Goal: Task Accomplishment & Management: Manage account settings

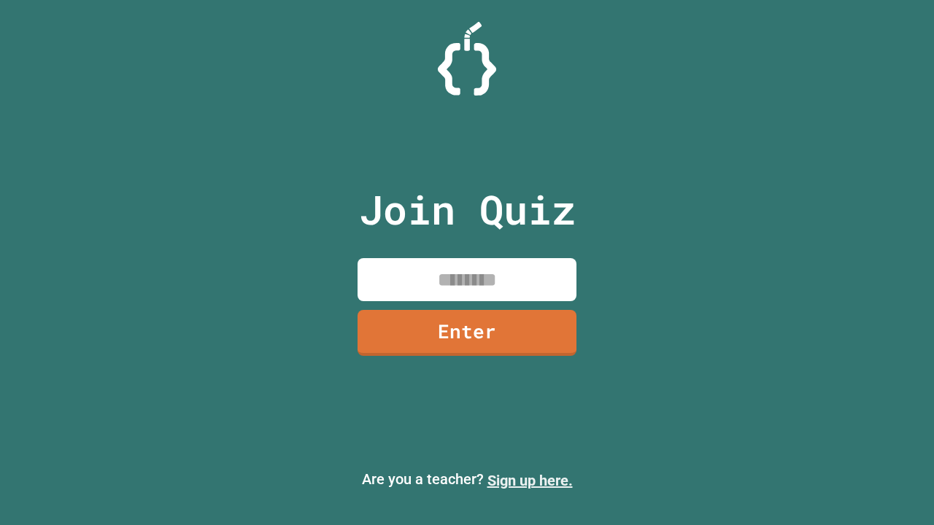
click at [530, 481] on link "Sign up here." at bounding box center [529, 481] width 85 height 18
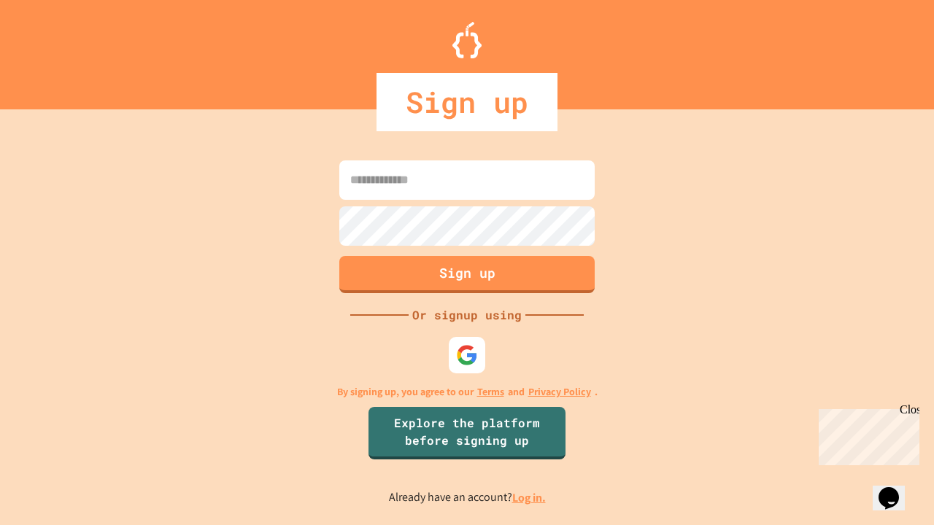
click at [530, 498] on link "Log in." at bounding box center [529, 497] width 34 height 15
